Goal: Task Accomplishment & Management: Use online tool/utility

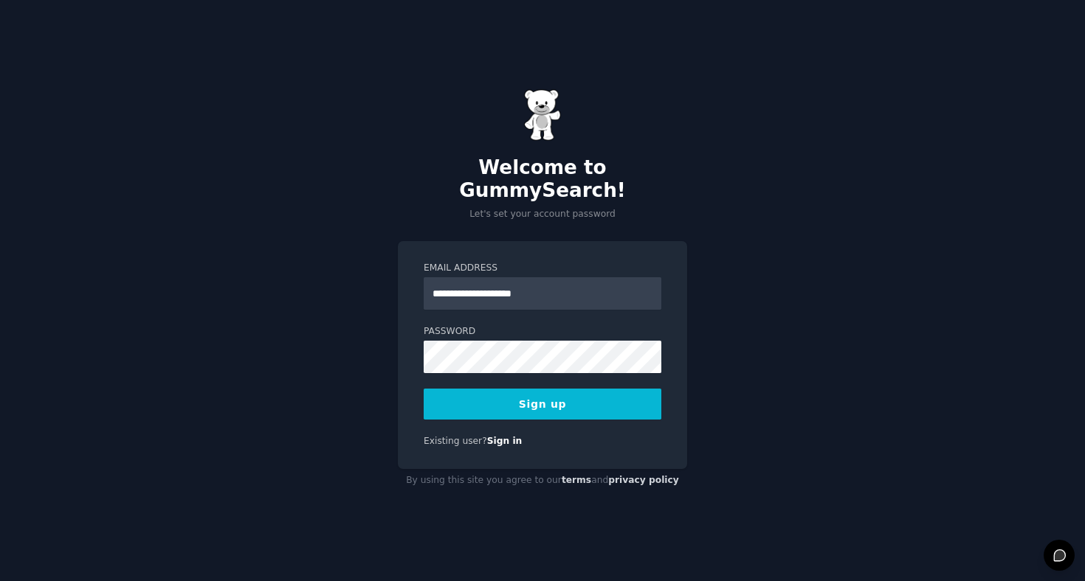
type input "**********"
click at [380, 375] on div "**********" at bounding box center [542, 290] width 1085 height 581
click at [472, 390] on button "Sign up" at bounding box center [543, 404] width 238 height 31
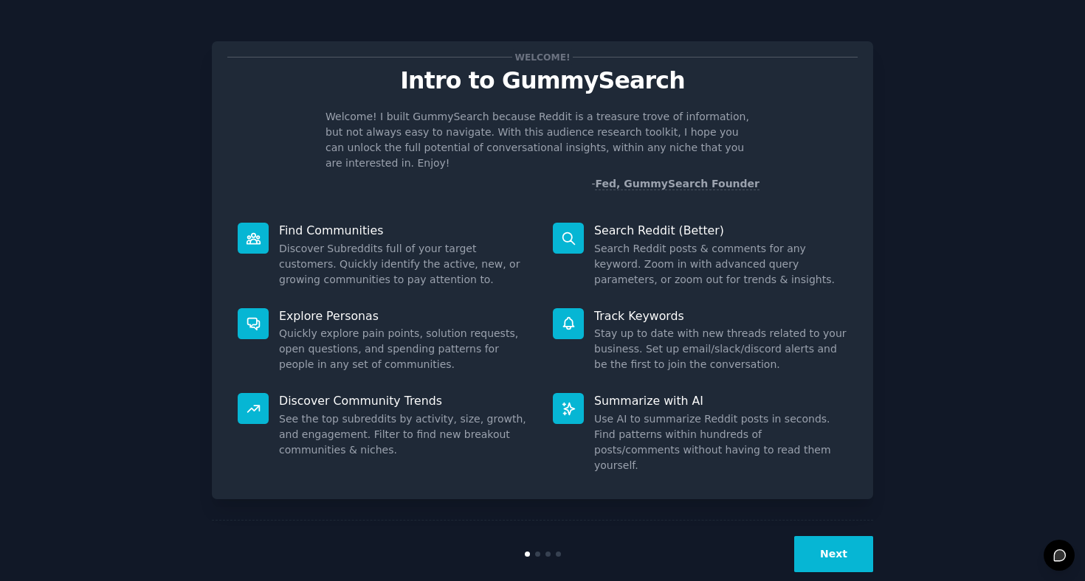
click at [844, 539] on button "Next" at bounding box center [833, 554] width 79 height 36
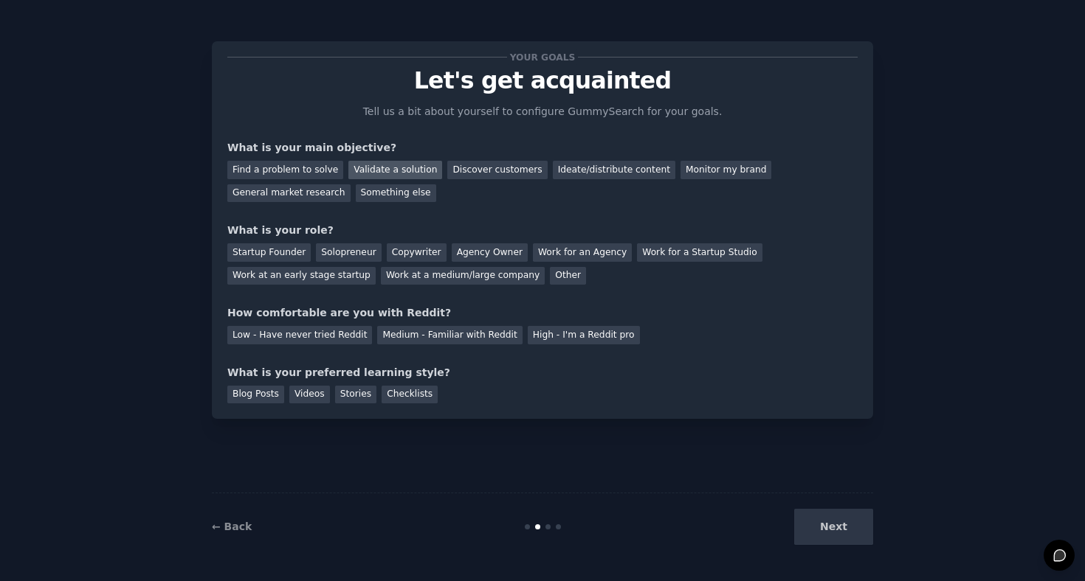
click at [365, 177] on div "Validate a solution" at bounding box center [395, 170] width 94 height 18
click at [295, 199] on div "General market research" at bounding box center [288, 193] width 123 height 18
click at [360, 176] on div "Validate a solution" at bounding box center [395, 170] width 94 height 18
click at [273, 254] on div "Startup Founder" at bounding box center [268, 253] width 83 height 18
click at [341, 246] on div "Solopreneur" at bounding box center [348, 253] width 65 height 18
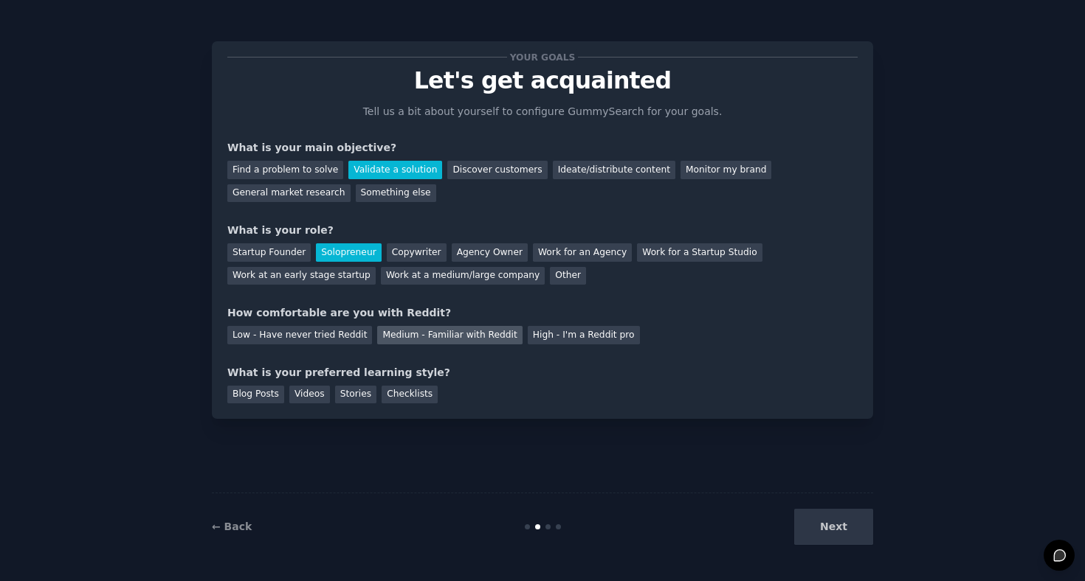
click at [472, 332] on div "Medium - Familiar with Reddit" at bounding box center [449, 335] width 145 height 18
click at [319, 397] on div "Videos" at bounding box center [309, 395] width 41 height 18
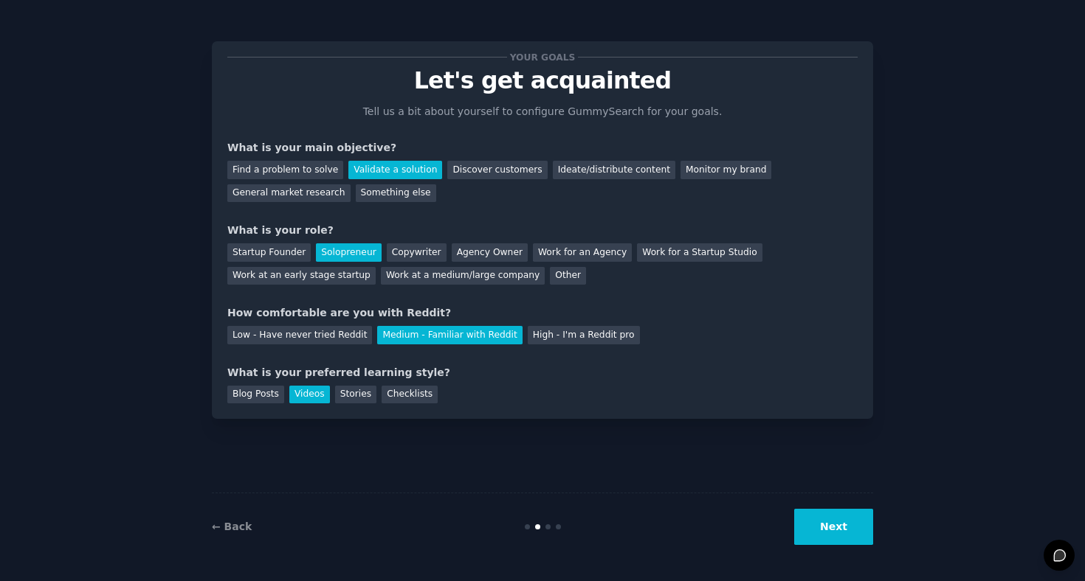
click at [829, 525] on button "Next" at bounding box center [833, 527] width 79 height 36
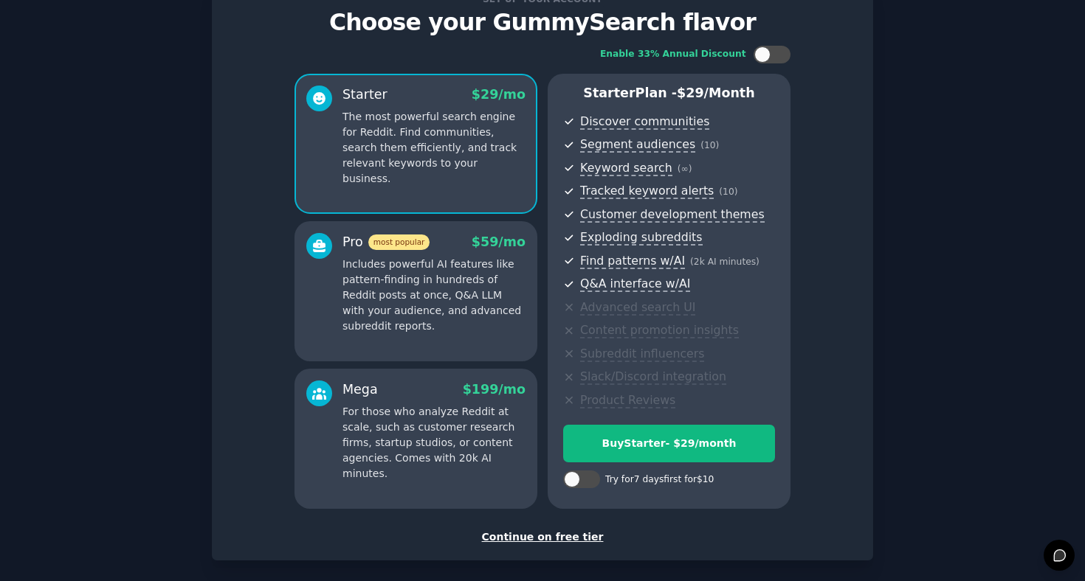
scroll to position [60, 0]
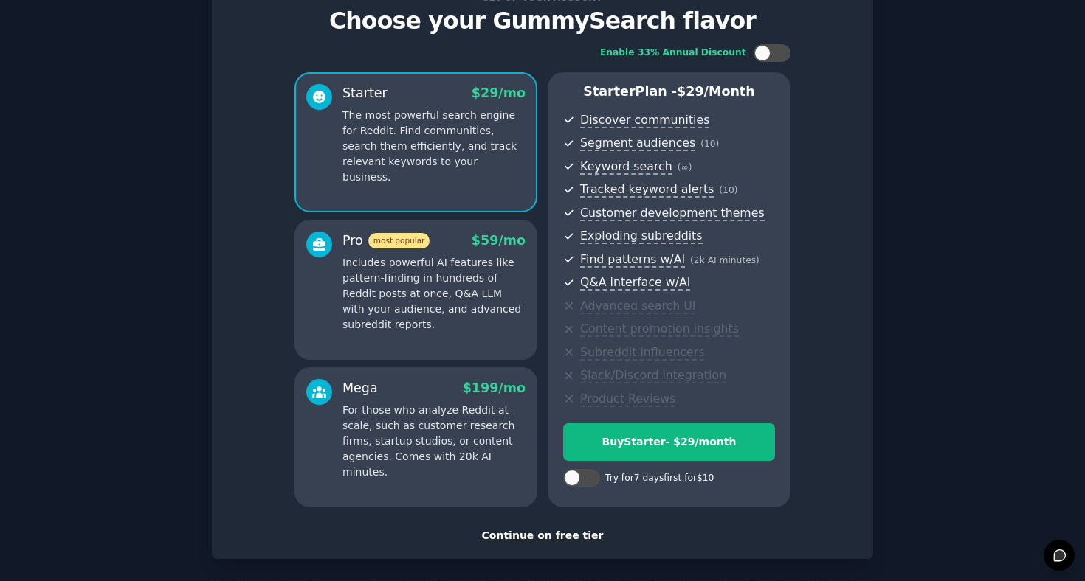
click at [546, 538] on div "Continue on free tier" at bounding box center [542, 535] width 630 height 15
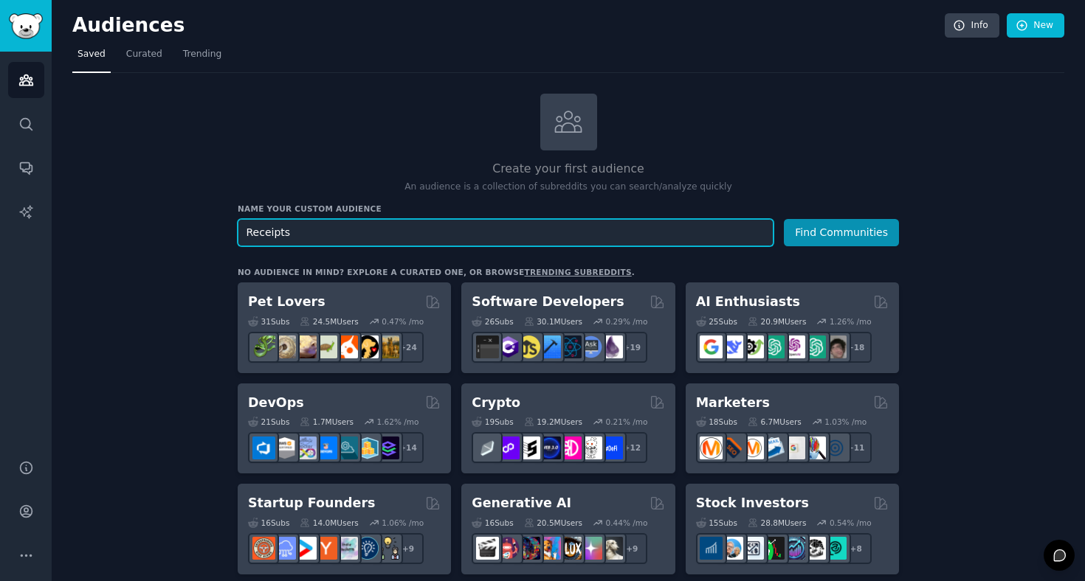
type input "Receipts"
click at [784, 219] on button "Find Communities" at bounding box center [841, 232] width 115 height 27
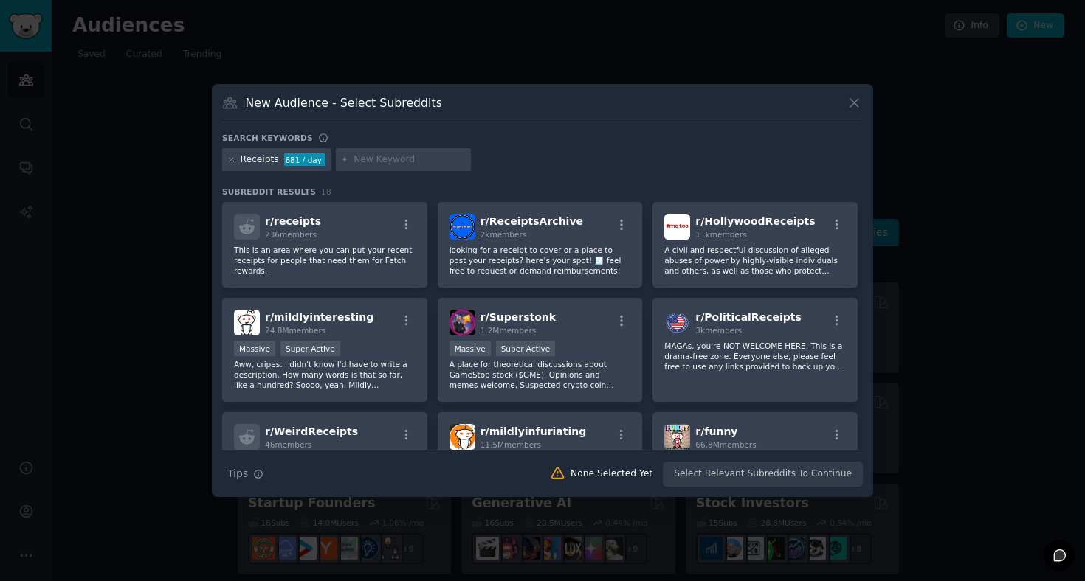
click at [853, 103] on icon at bounding box center [854, 103] width 8 height 8
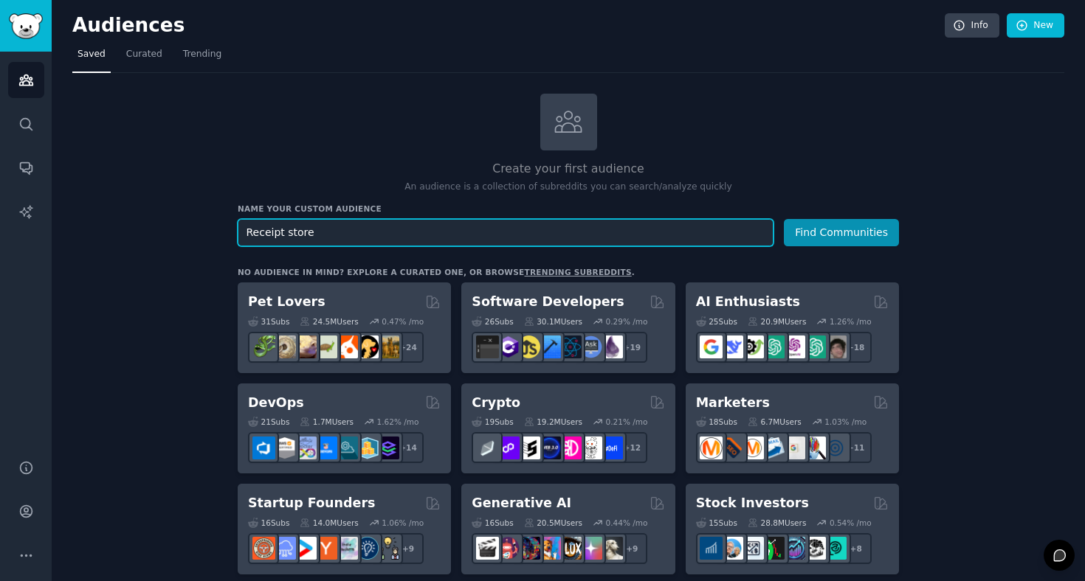
type input "Receipt store"
click at [784, 219] on button "Find Communities" at bounding box center [841, 232] width 115 height 27
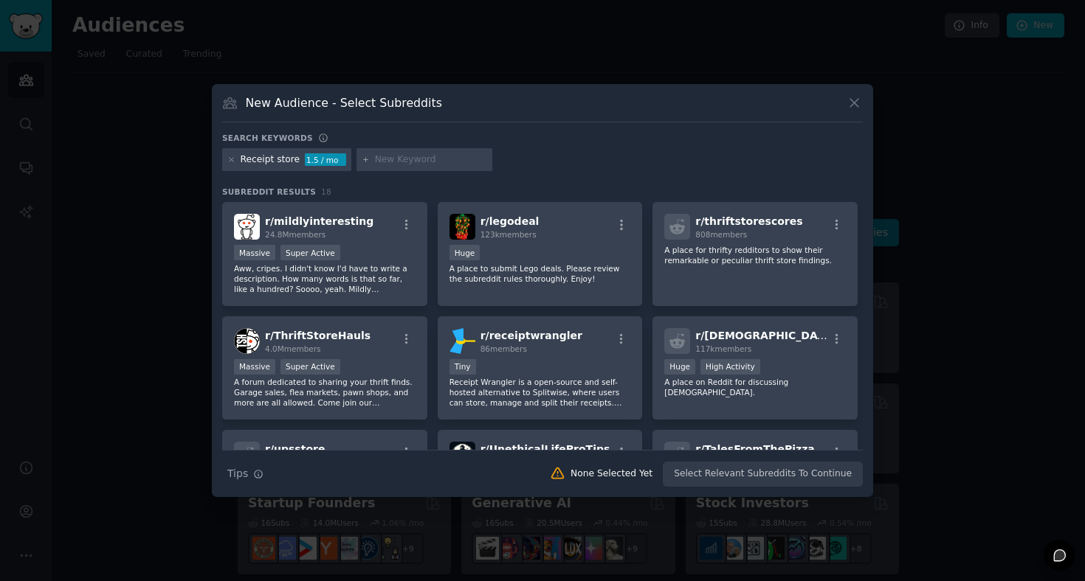
click at [866, 87] on div "New Audience - Select Subreddits Search keywords Receipt store 1.5 / mo Subredd…" at bounding box center [542, 291] width 661 height 414
click at [856, 100] on icon at bounding box center [854, 103] width 8 height 8
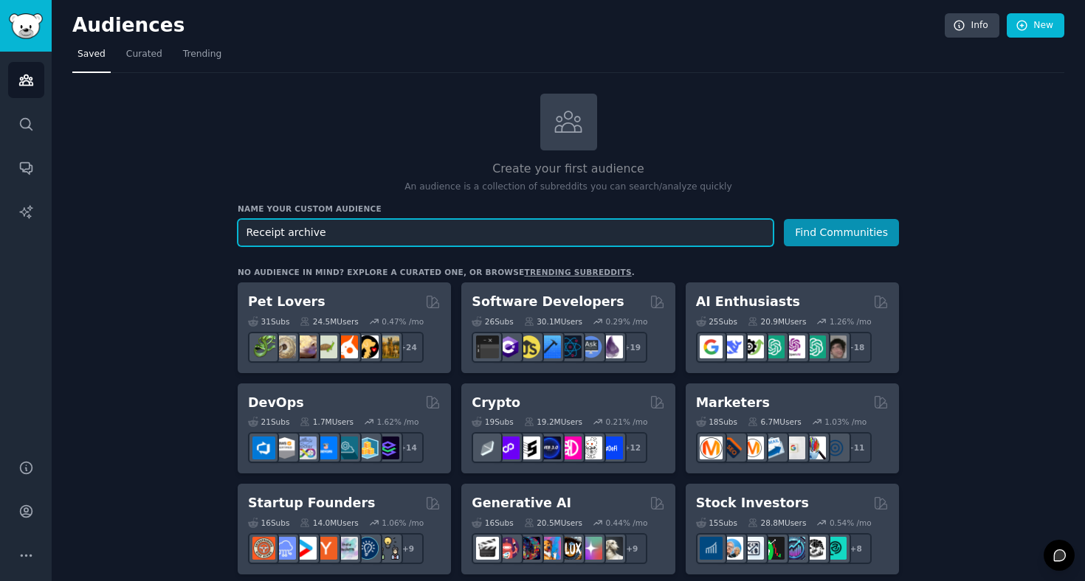
type input "Receipt archive"
click at [784, 219] on button "Find Communities" at bounding box center [841, 232] width 115 height 27
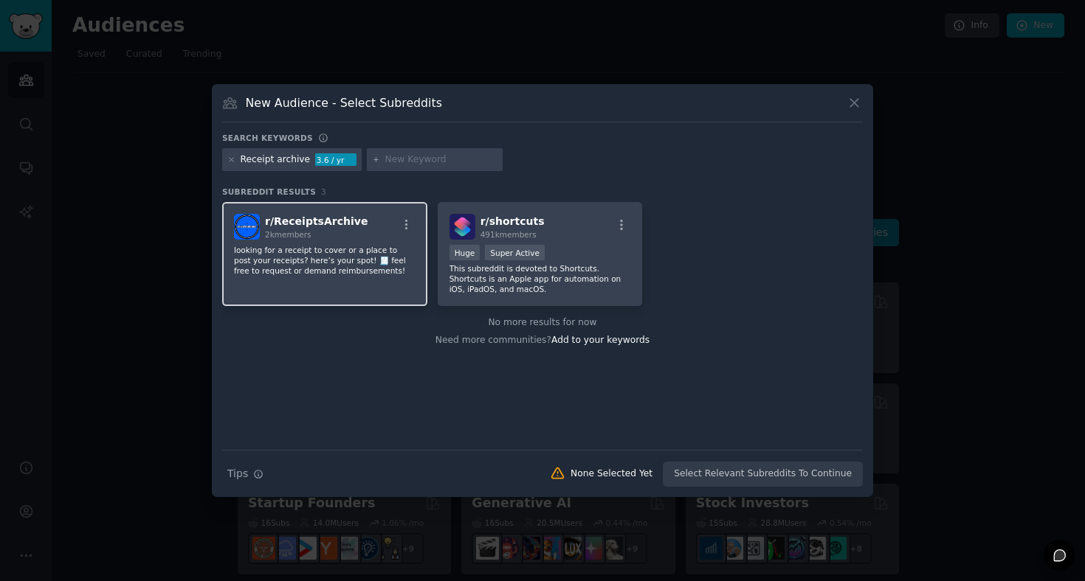
click at [396, 238] on div "r/ ReceiptsArchive 2k members" at bounding box center [325, 227] width 182 height 26
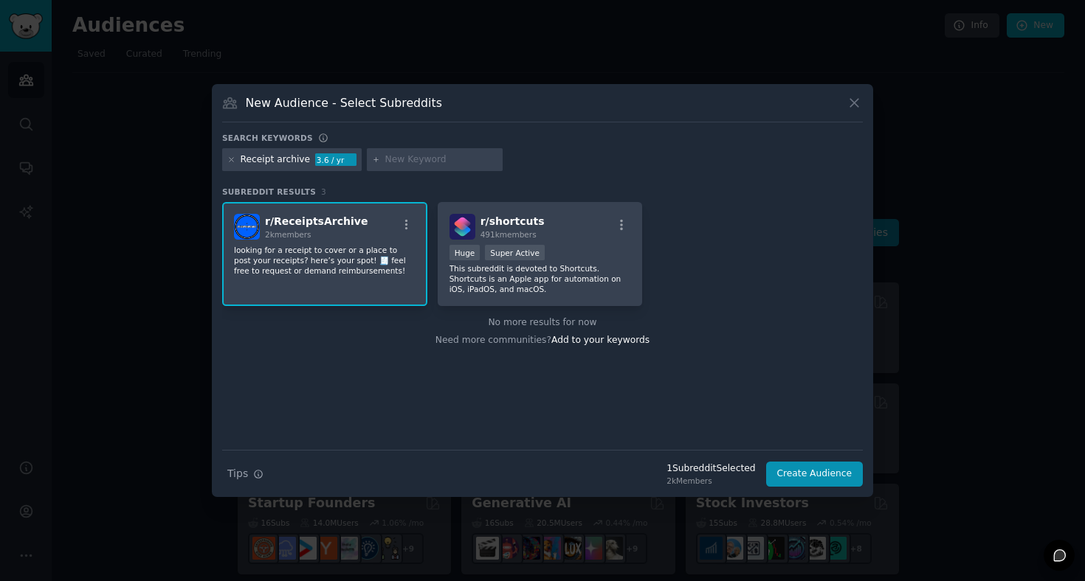
click at [852, 112] on div "New Audience - Select Subreddits" at bounding box center [542, 108] width 641 height 28
click at [854, 95] on icon at bounding box center [853, 102] width 15 height 15
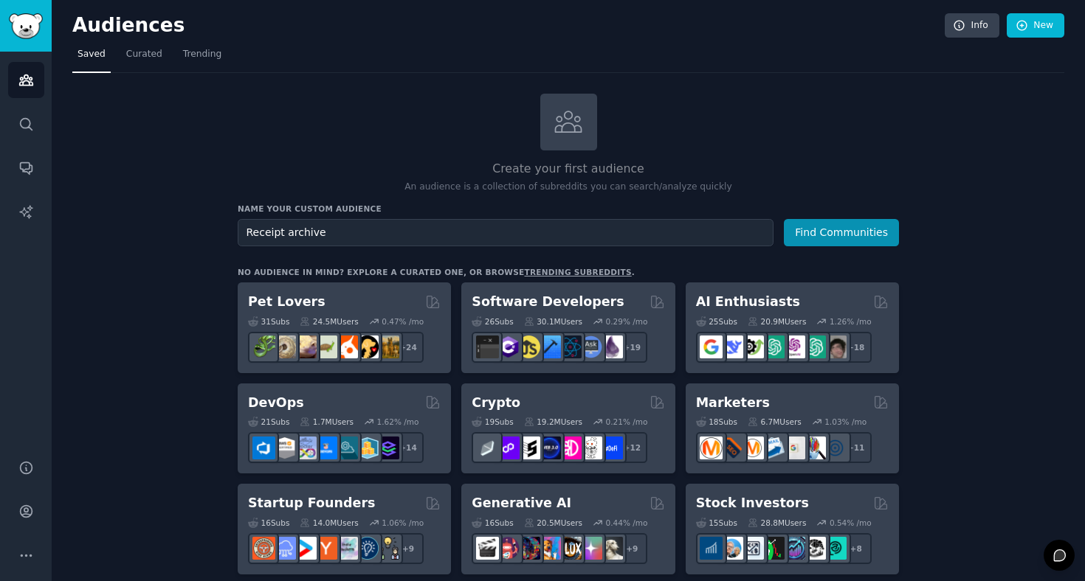
click at [224, 58] on nav "Saved Curated Trending" at bounding box center [568, 58] width 992 height 30
click at [196, 60] on span "Trending" at bounding box center [202, 54] width 38 height 13
